Goal: Transaction & Acquisition: Purchase product/service

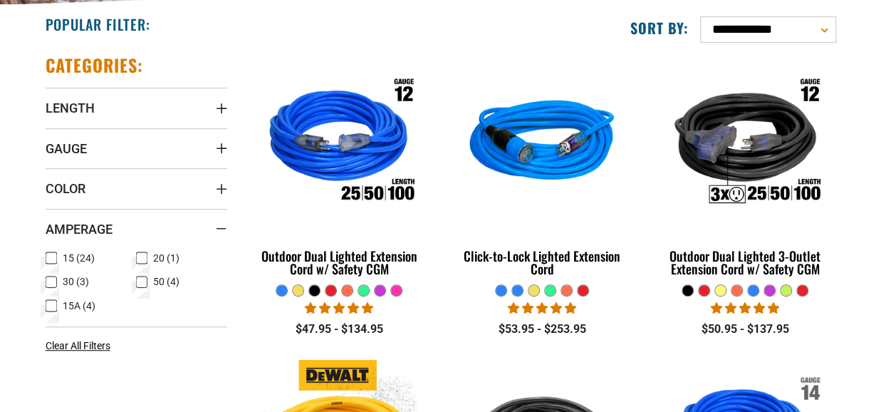
click at [142, 278] on icon at bounding box center [141, 282] width 11 height 19
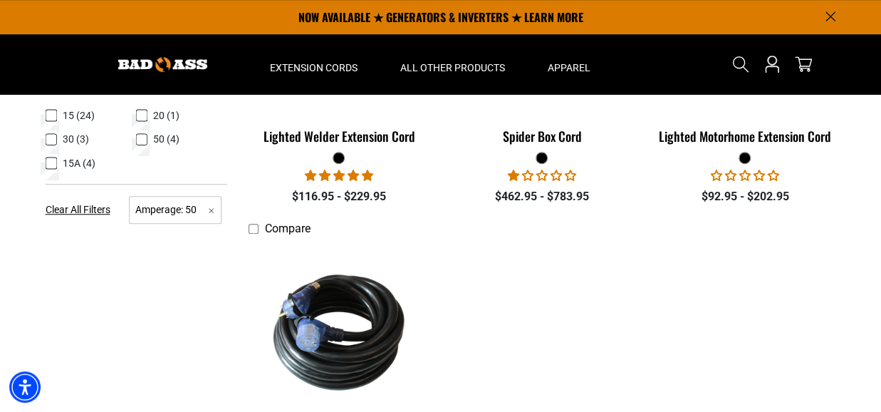
scroll to position [356, 0]
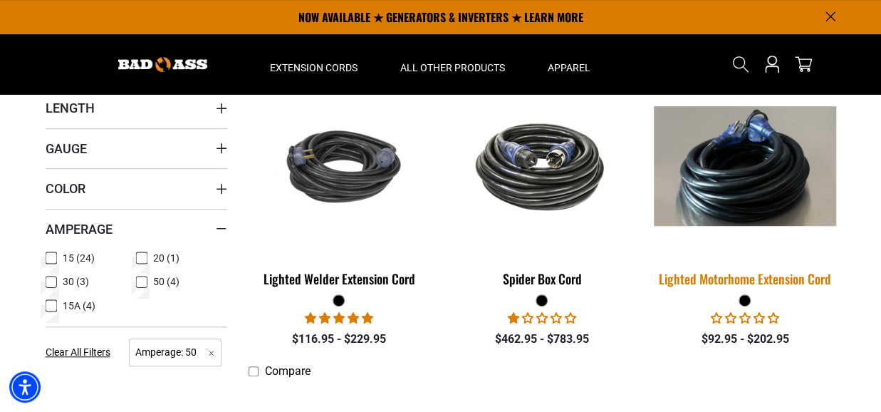
click at [746, 209] on img at bounding box center [744, 166] width 199 height 120
